Goal: Information Seeking & Learning: Learn about a topic

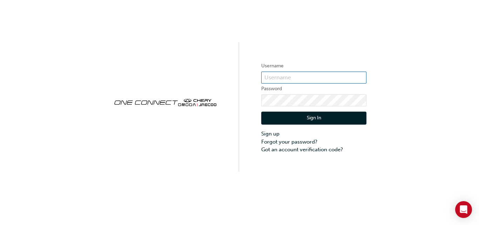
type input "CHAU1788"
click at [294, 117] on button "Sign In" at bounding box center [313, 118] width 105 height 13
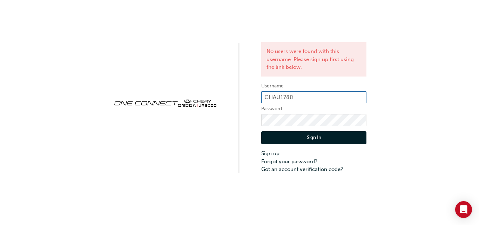
click at [305, 98] on input "CHAU1788" at bounding box center [313, 97] width 105 height 12
type input "CHAU1663"
click at [315, 139] on button "Sign In" at bounding box center [313, 137] width 105 height 13
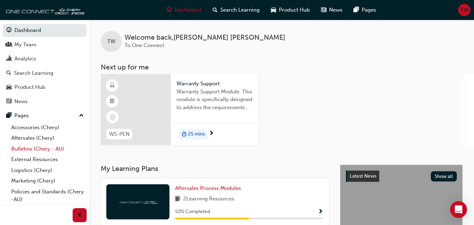
click at [47, 146] on link "Bulletins (Chery - AU)" at bounding box center [47, 148] width 78 height 11
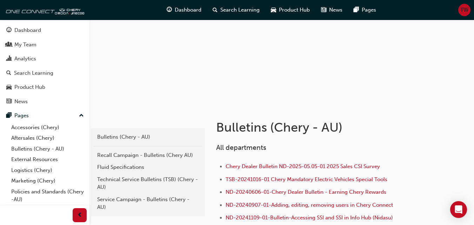
scroll to position [105, 0]
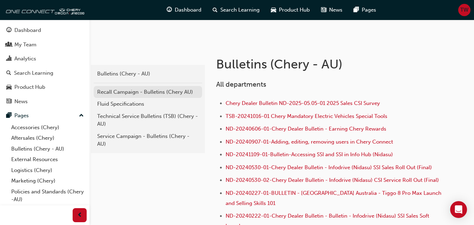
click at [151, 95] on div "Recall Campaign - Bulletins (Chery AU)" at bounding box center [147, 92] width 101 height 8
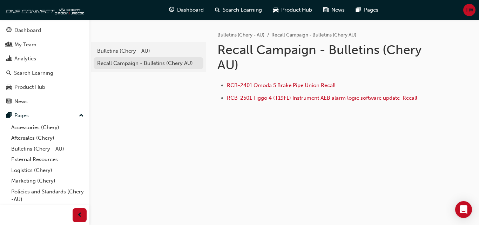
click at [178, 62] on div "Recall Campaign - Bulletins (Chery AU)" at bounding box center [148, 63] width 103 height 8
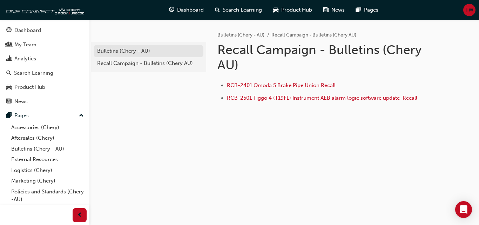
click at [177, 54] on div "Bulletins (Chery - AU)" at bounding box center [148, 51] width 103 height 8
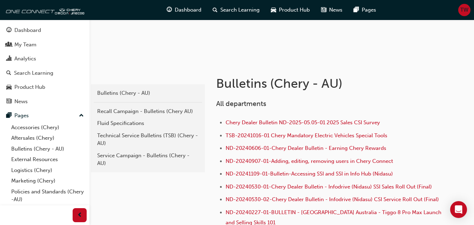
scroll to position [105, 0]
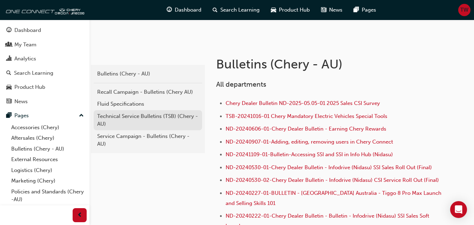
click at [159, 118] on div "Technical Service Bulletins (TSB) (Chery - AU)" at bounding box center [147, 120] width 101 height 16
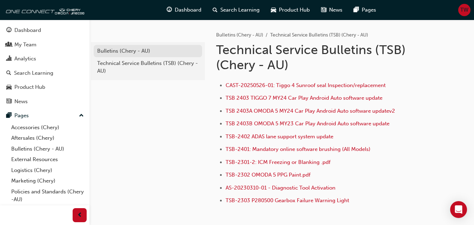
click at [132, 50] on div "Bulletins (Chery - AU)" at bounding box center [147, 51] width 101 height 8
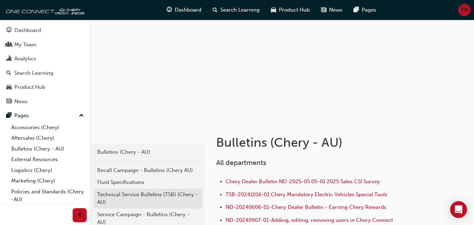
scroll to position [70, 0]
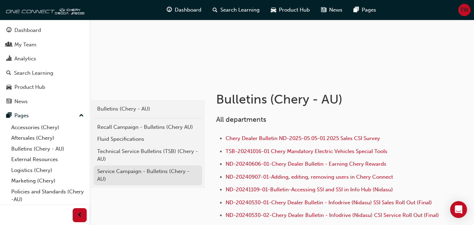
click at [149, 165] on link "Service Campaign - Bulletins (Chery - AU)" at bounding box center [148, 175] width 108 height 20
